Goal: Transaction & Acquisition: Purchase product/service

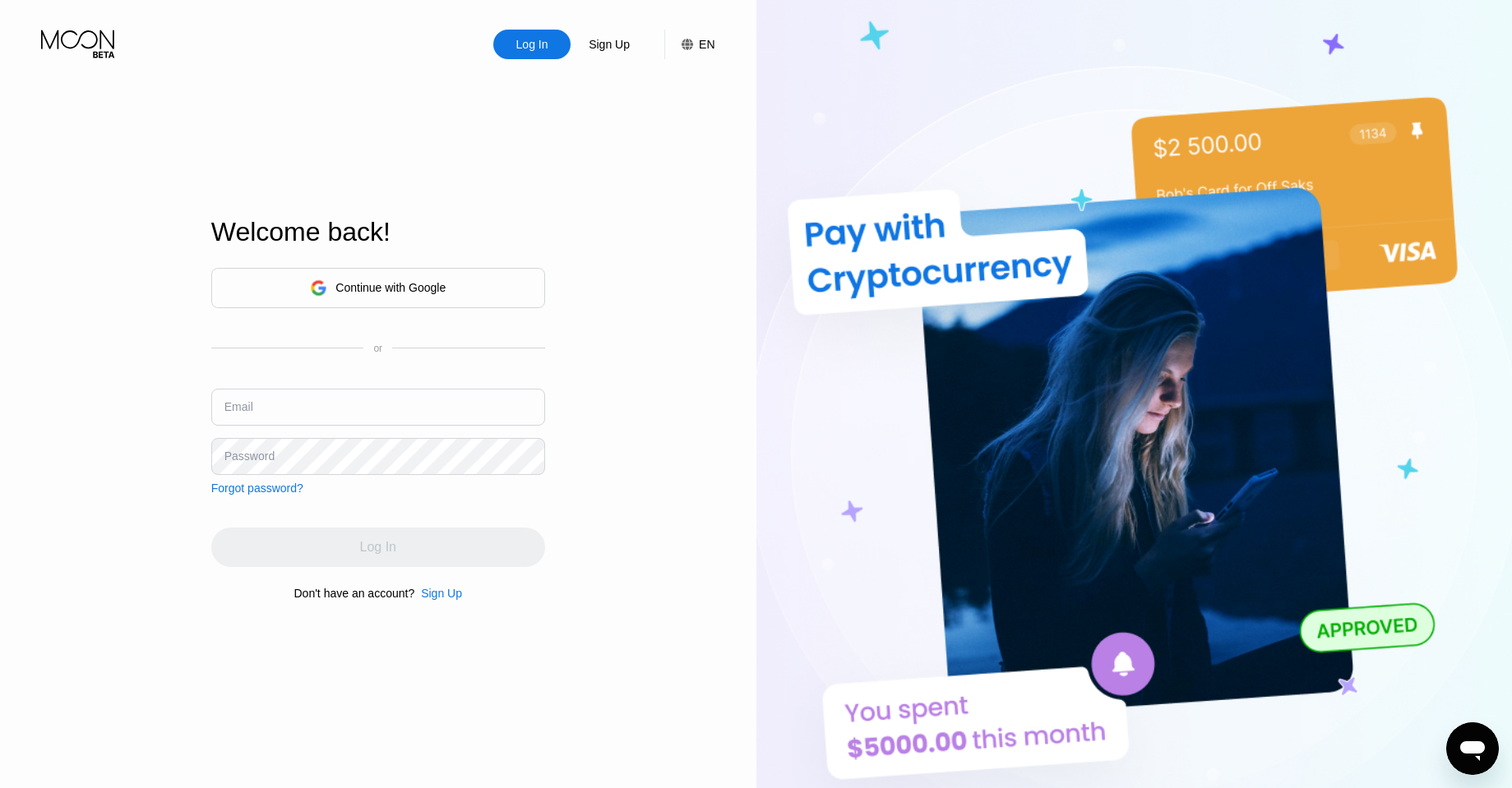
type input "489069"
click at [398, 303] on div "Continue with Google" at bounding box center [378, 288] width 334 height 41
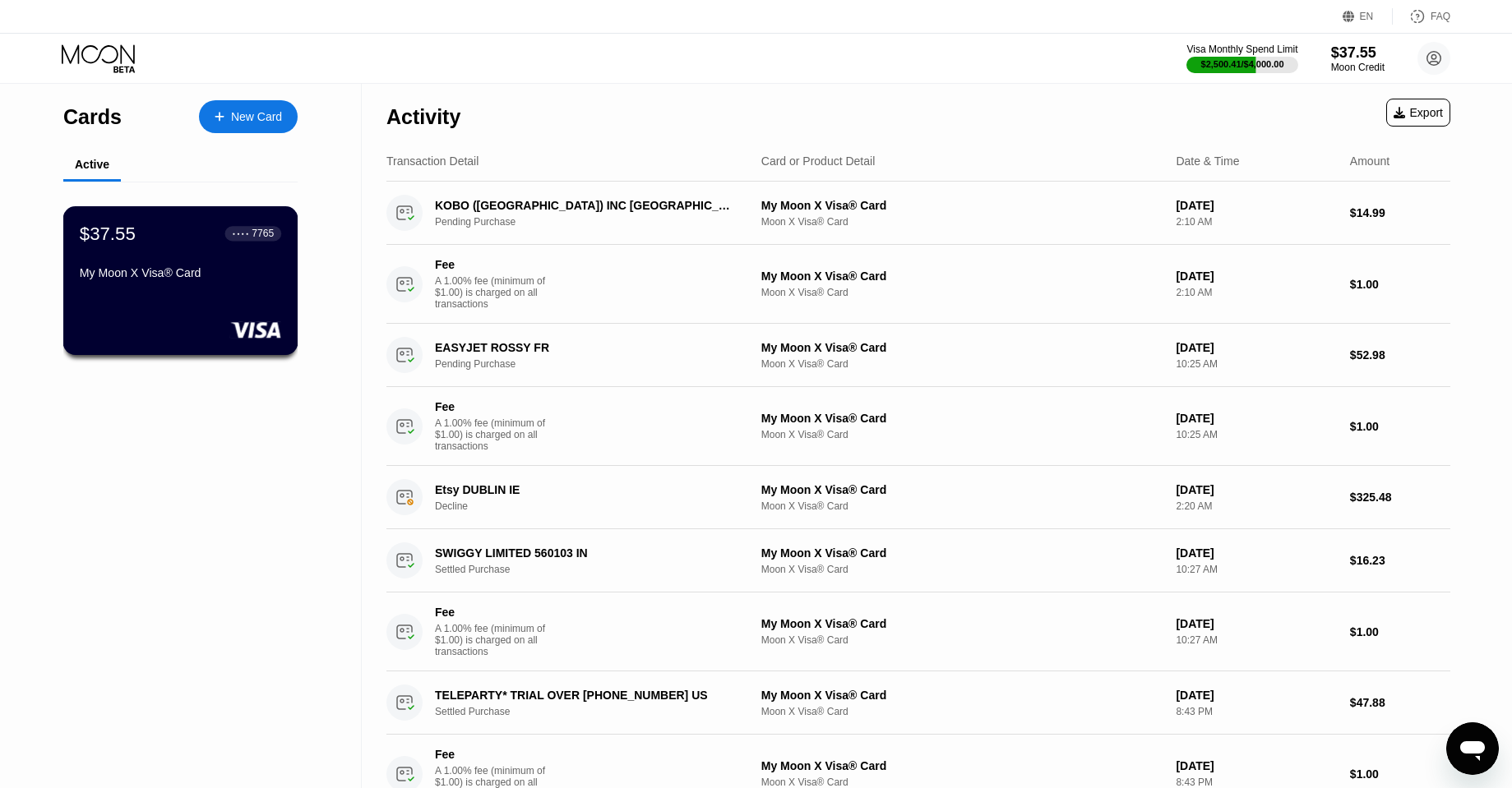
click at [249, 285] on div "My Moon X Visa® Card" at bounding box center [180, 276] width 201 height 19
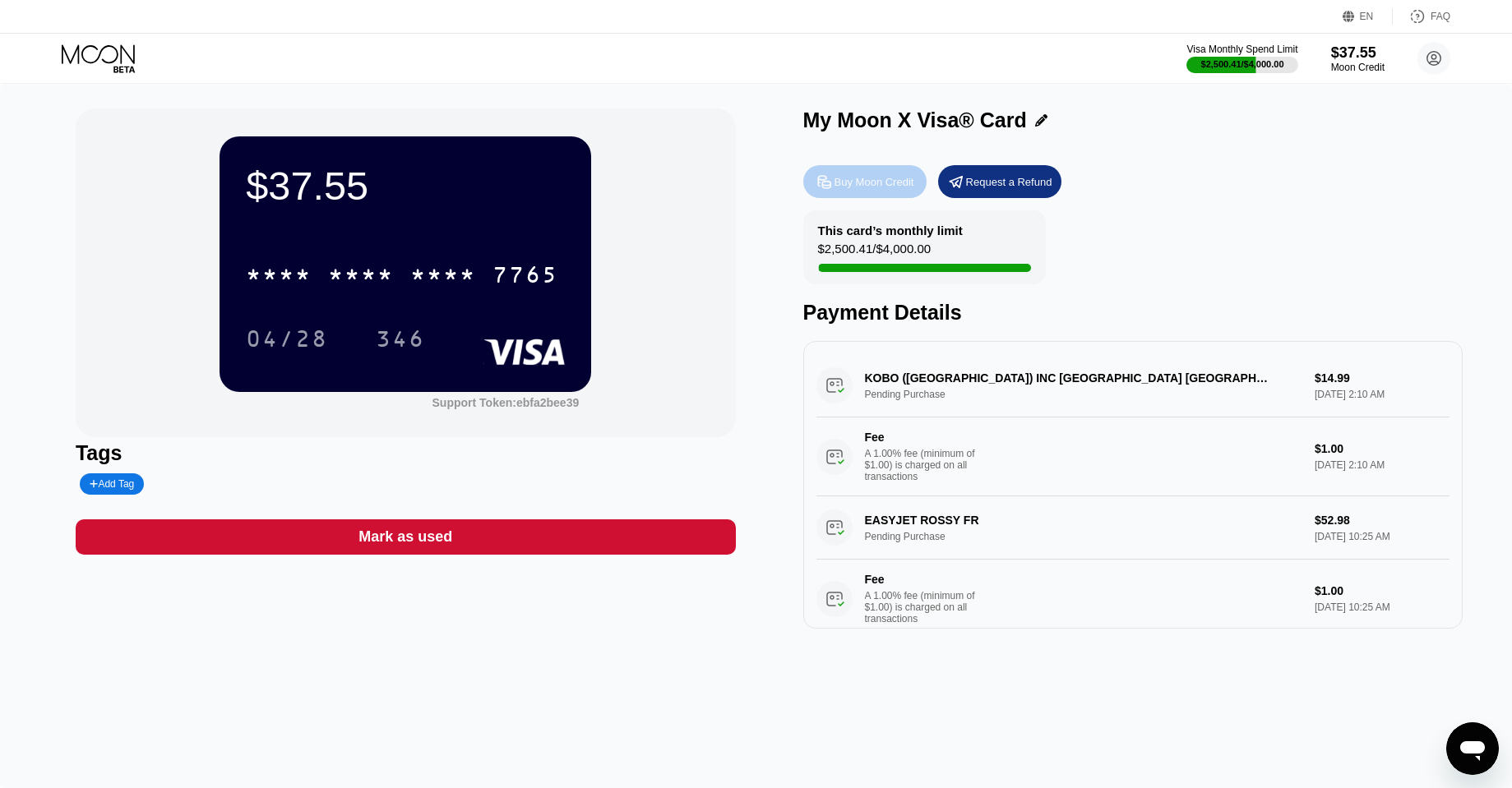
click at [853, 177] on div "Buy Moon Credit" at bounding box center [874, 182] width 79 height 14
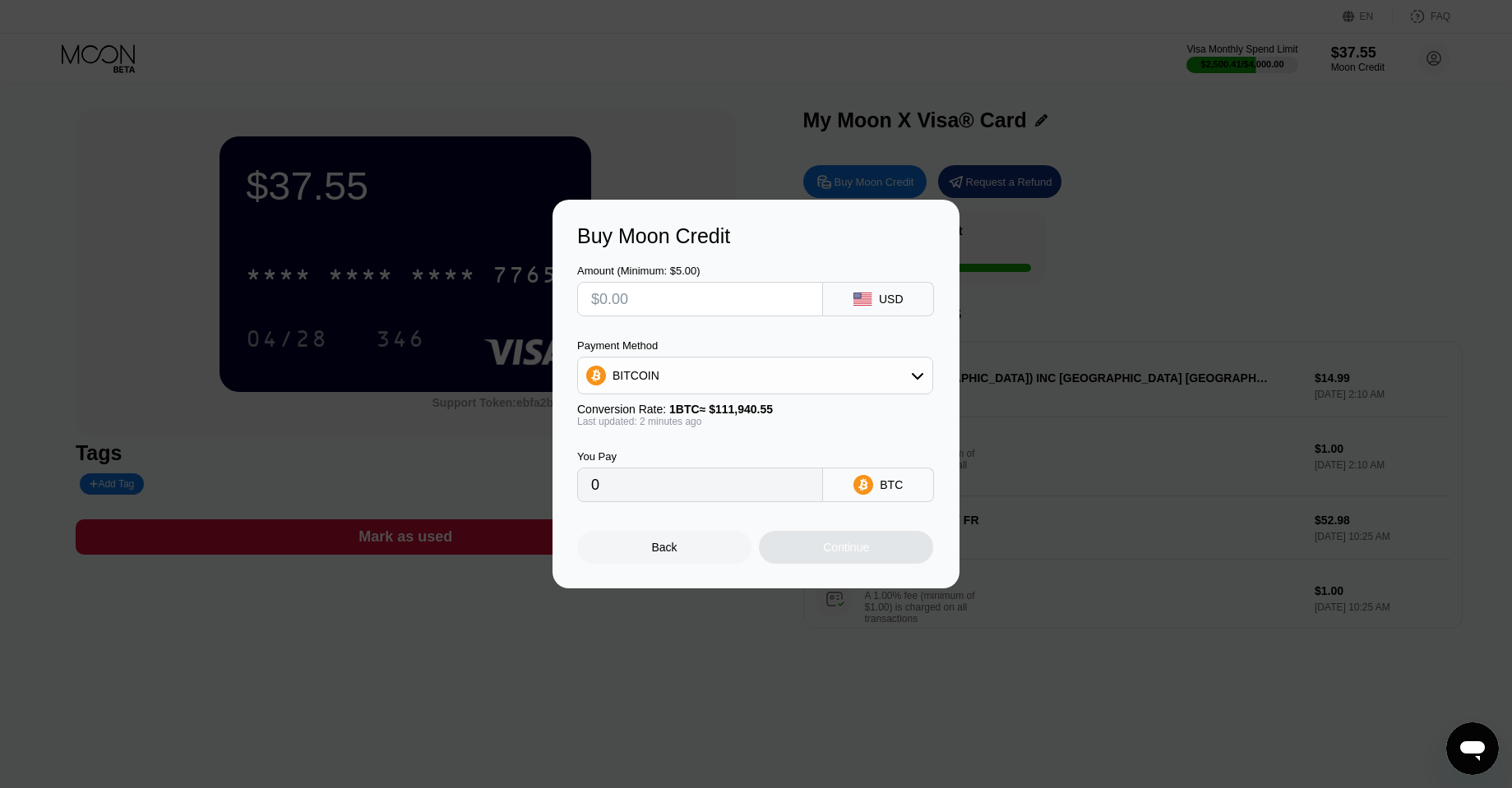
click at [789, 287] on input "text" at bounding box center [700, 298] width 218 height 33
type input "$2"
type input "0.00001787"
type input "$20"
type input "0.00017867"
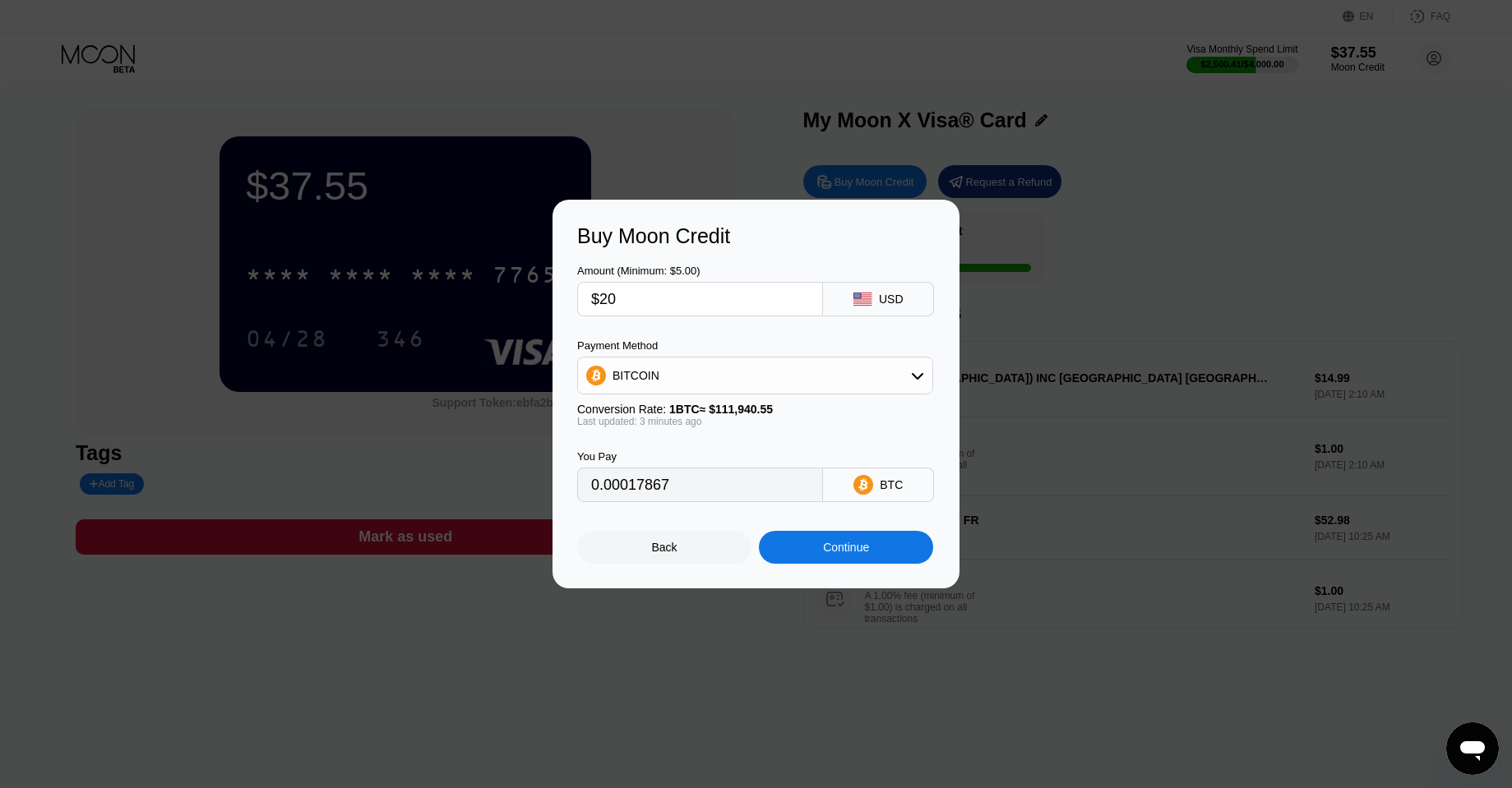
type input "$200"
type input "0.00178667"
type input "$200"
click at [749, 372] on div "BITCOIN" at bounding box center [755, 375] width 354 height 33
click at [726, 466] on div "USDT on TRON" at bounding box center [754, 457] width 346 height 33
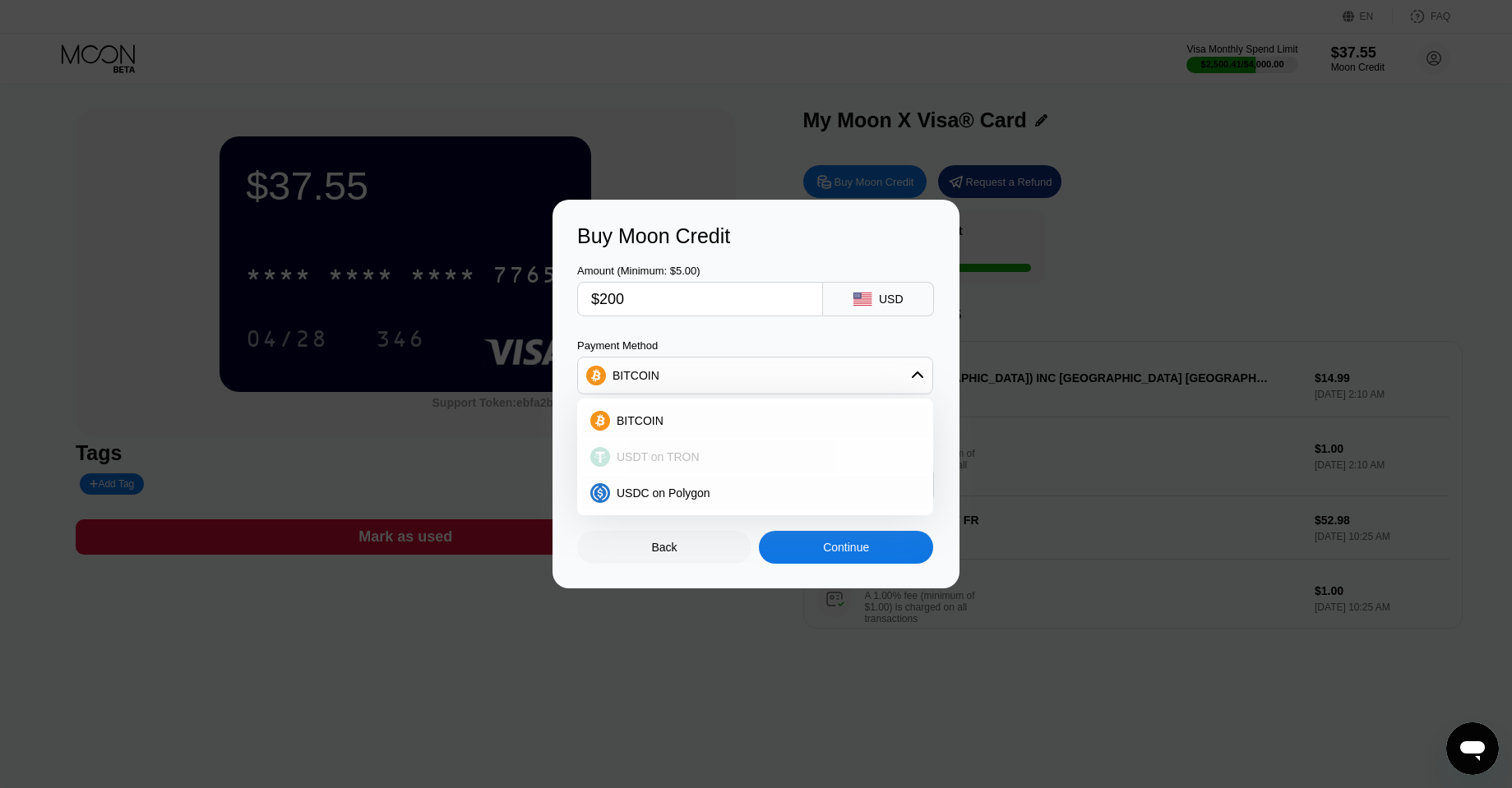
type input "202.02"
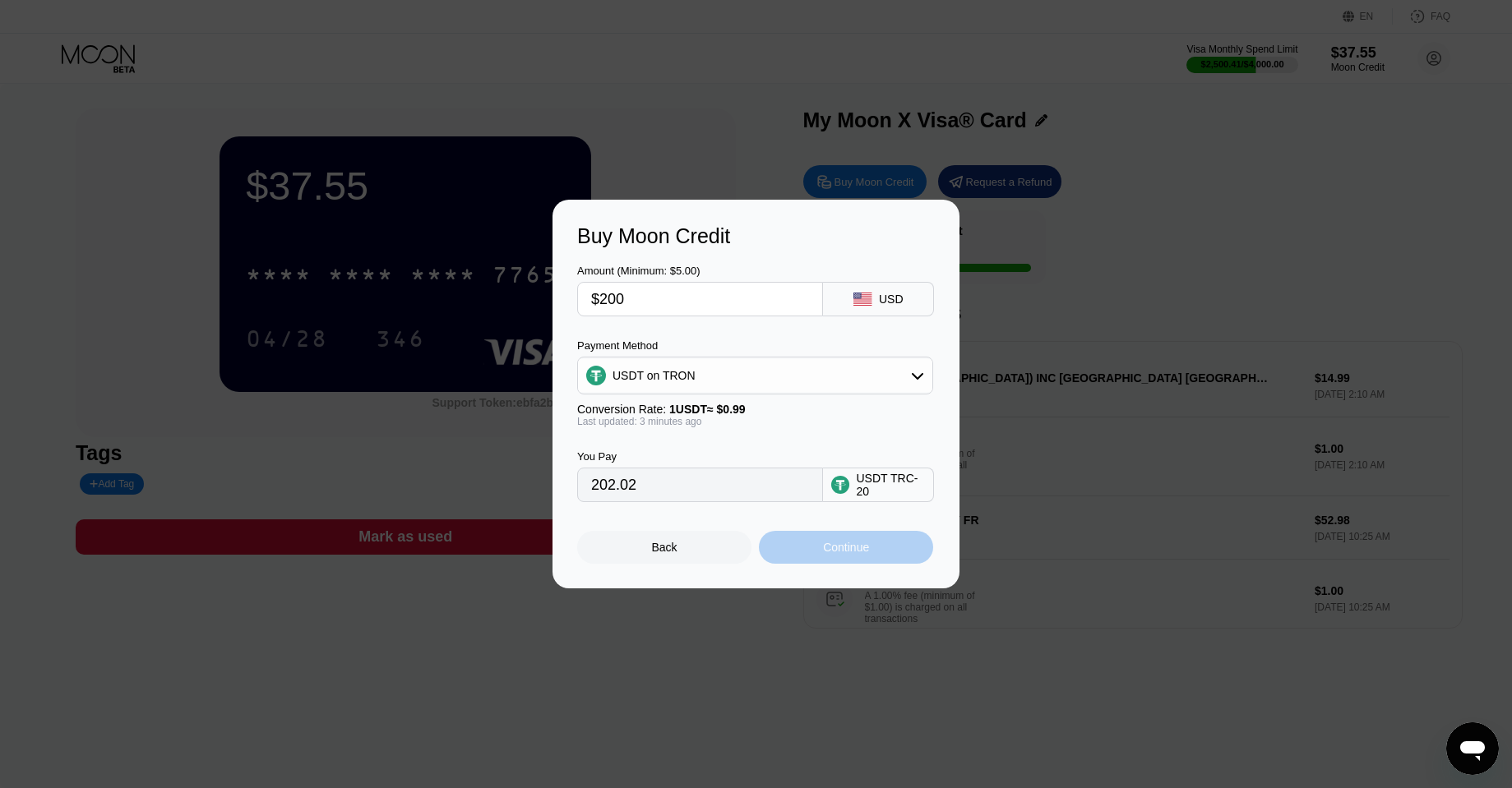
click at [879, 547] on div "Continue" at bounding box center [846, 547] width 174 height 33
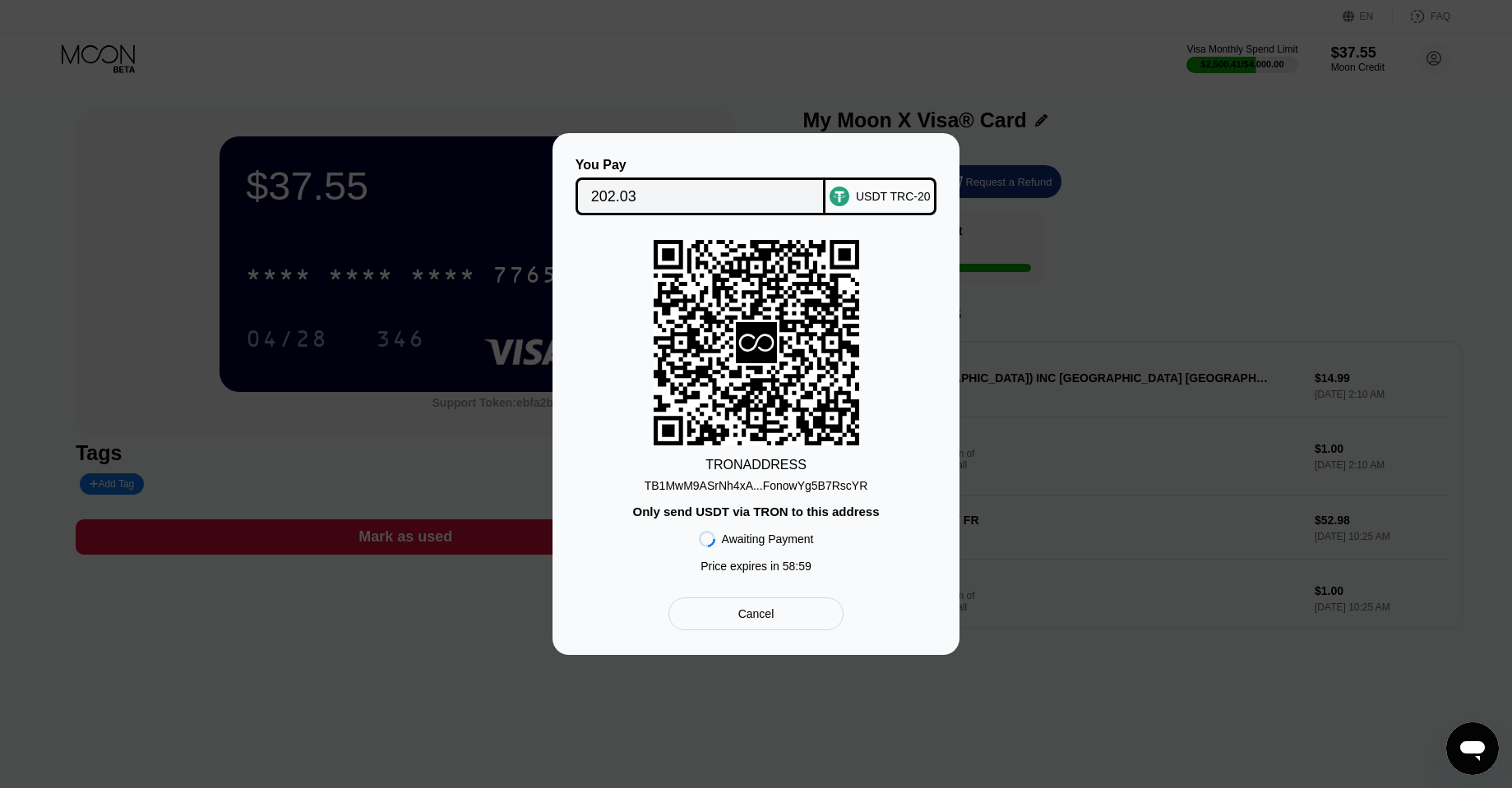
click at [742, 487] on div "TB1MwM9ASrNh4xA...FonowYg5B7RscYR" at bounding box center [756, 486] width 223 height 14
click at [860, 319] on div "TRON ADDRESS TB1MwM9ASrNh4xA...FonowYg5B7RscYR Only send USDT via TRON to this …" at bounding box center [756, 410] width 358 height 341
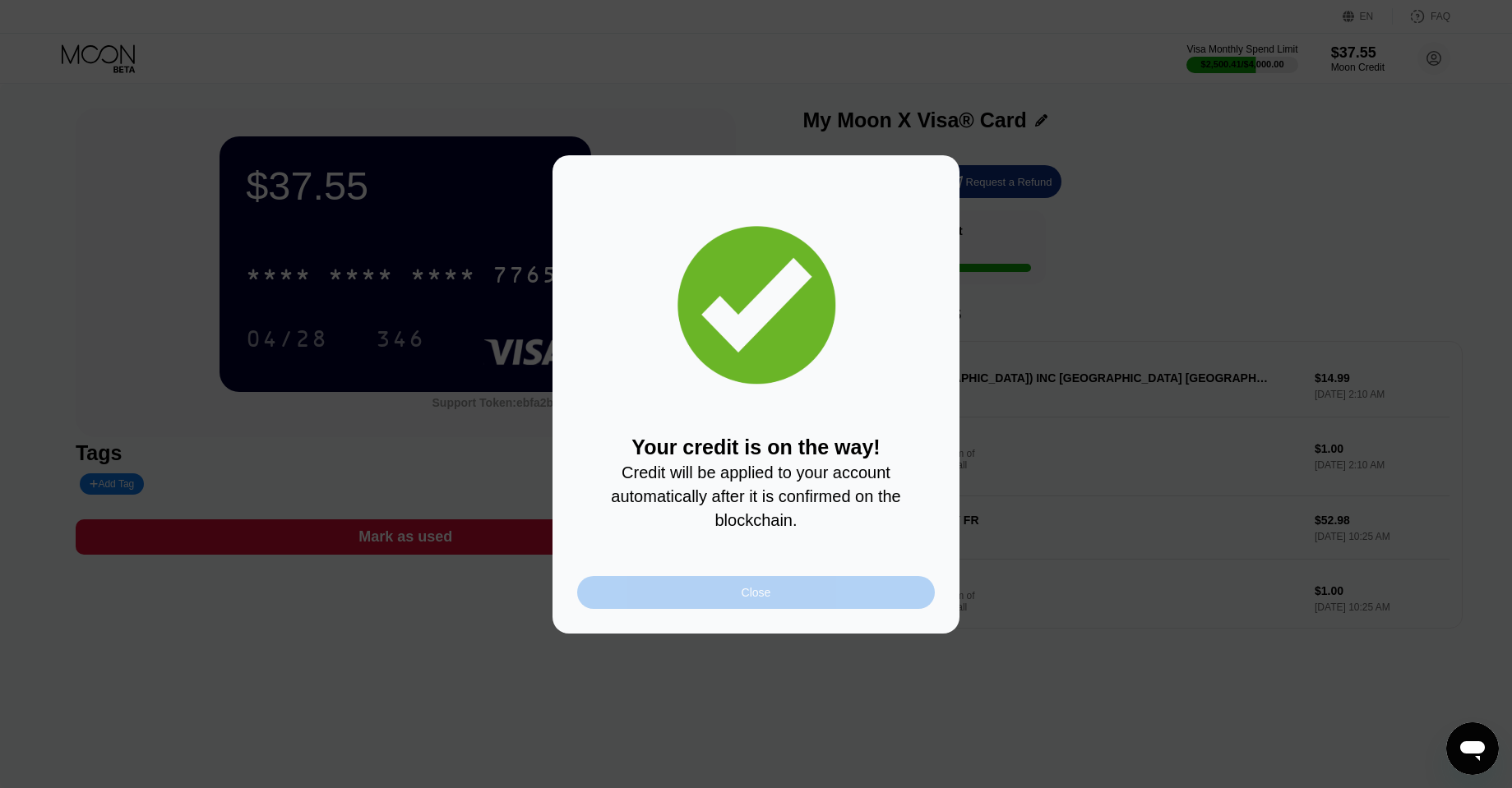
click at [695, 585] on div "Close" at bounding box center [756, 593] width 358 height 33
